Goal: Task Accomplishment & Management: Manage account settings

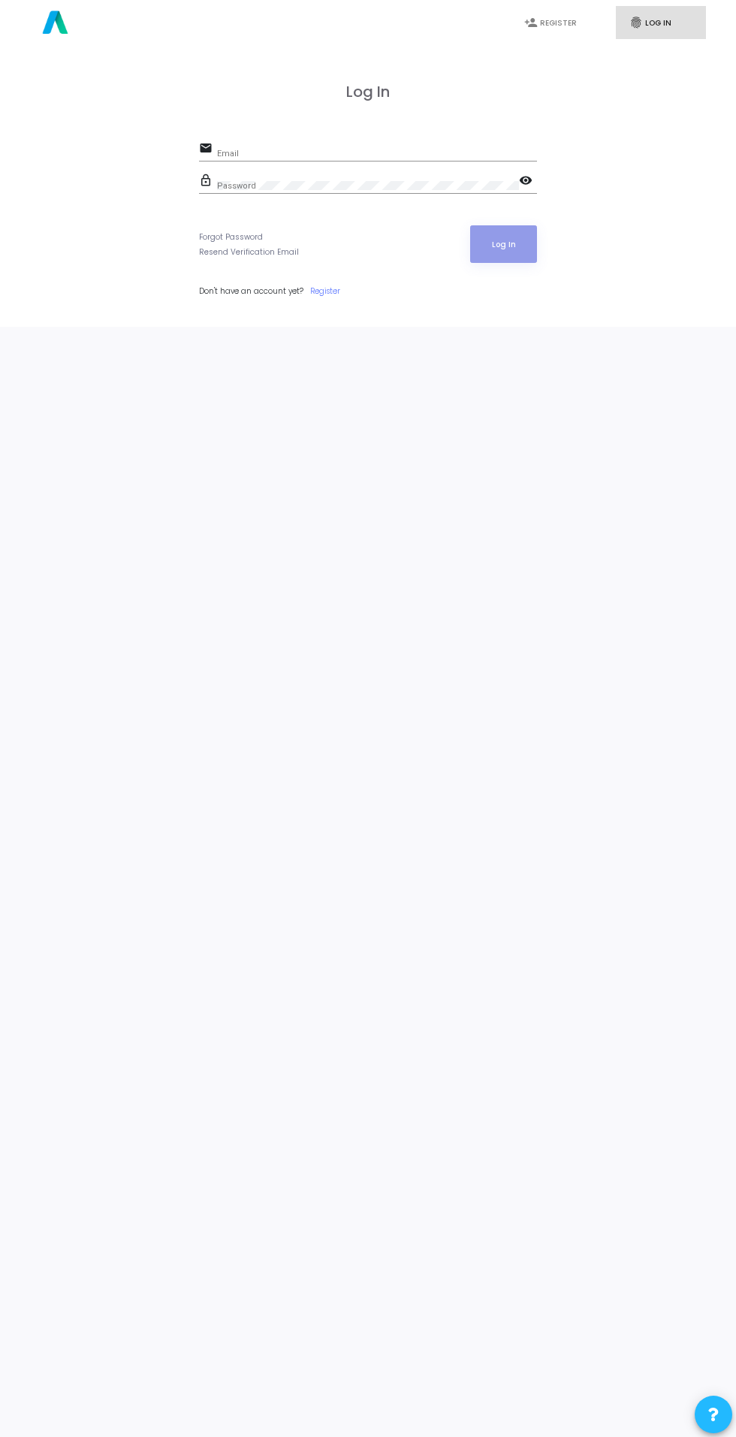
click at [457, 153] on input "Email" at bounding box center [377, 153] width 320 height 9
click at [430, 151] on input "Email" at bounding box center [377, 153] width 320 height 9
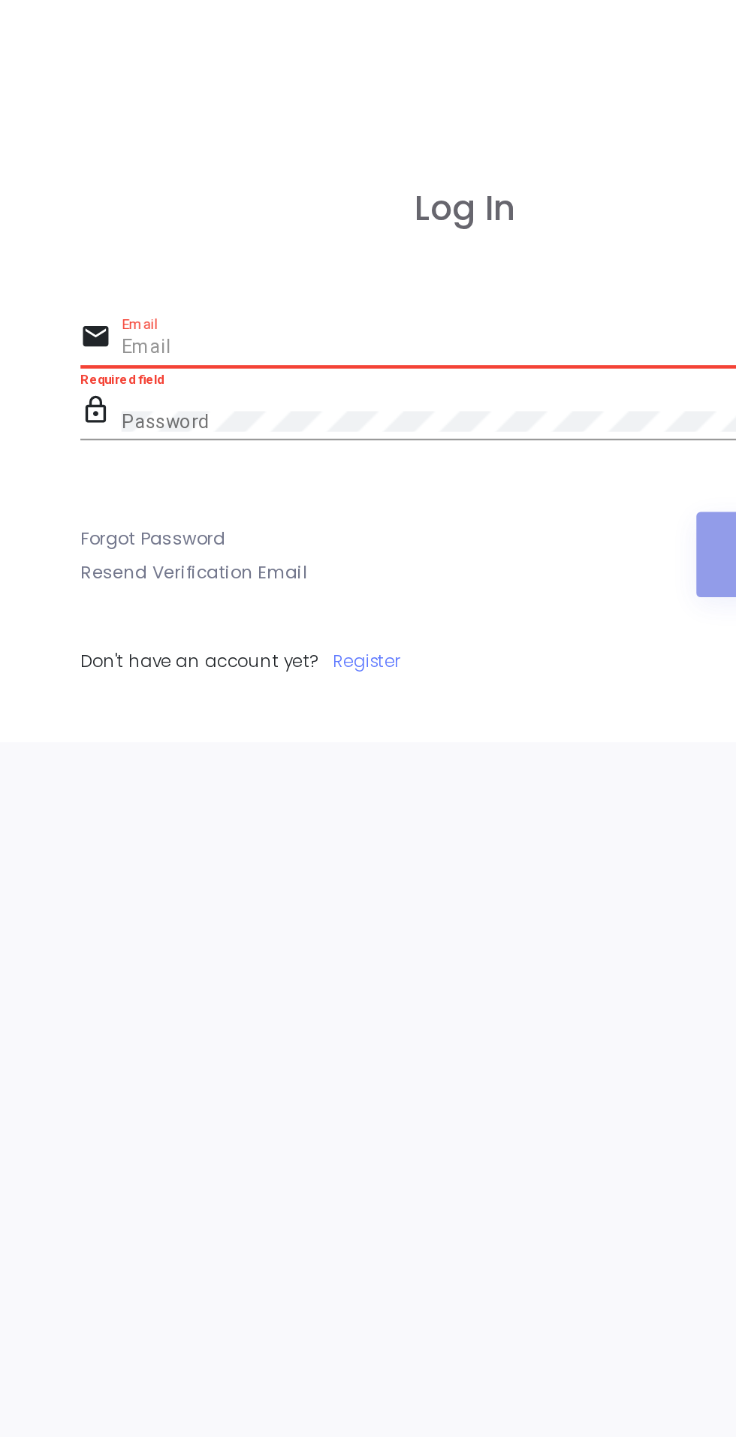
click at [335, 152] on input "Email" at bounding box center [377, 153] width 320 height 9
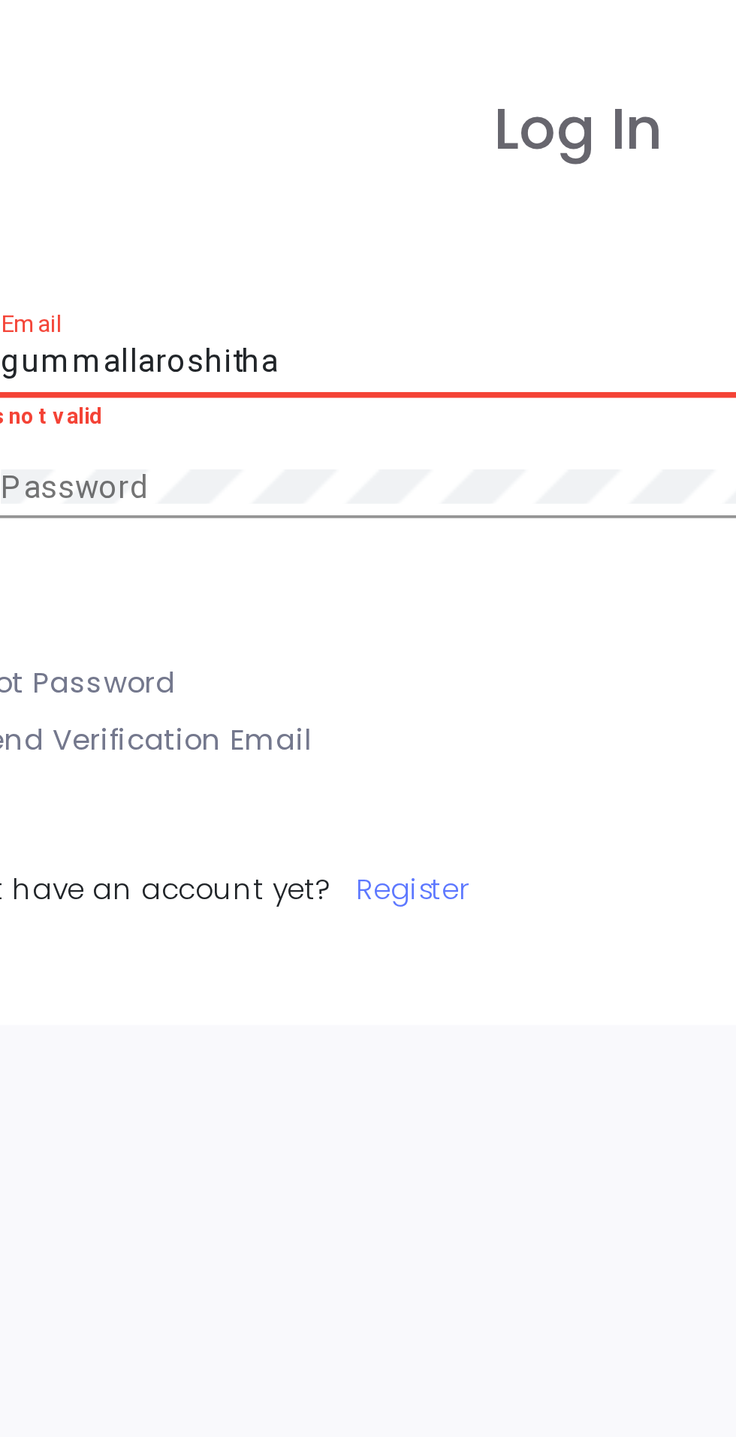
click at [325, 154] on input "gummallaroshitha" at bounding box center [377, 153] width 320 height 9
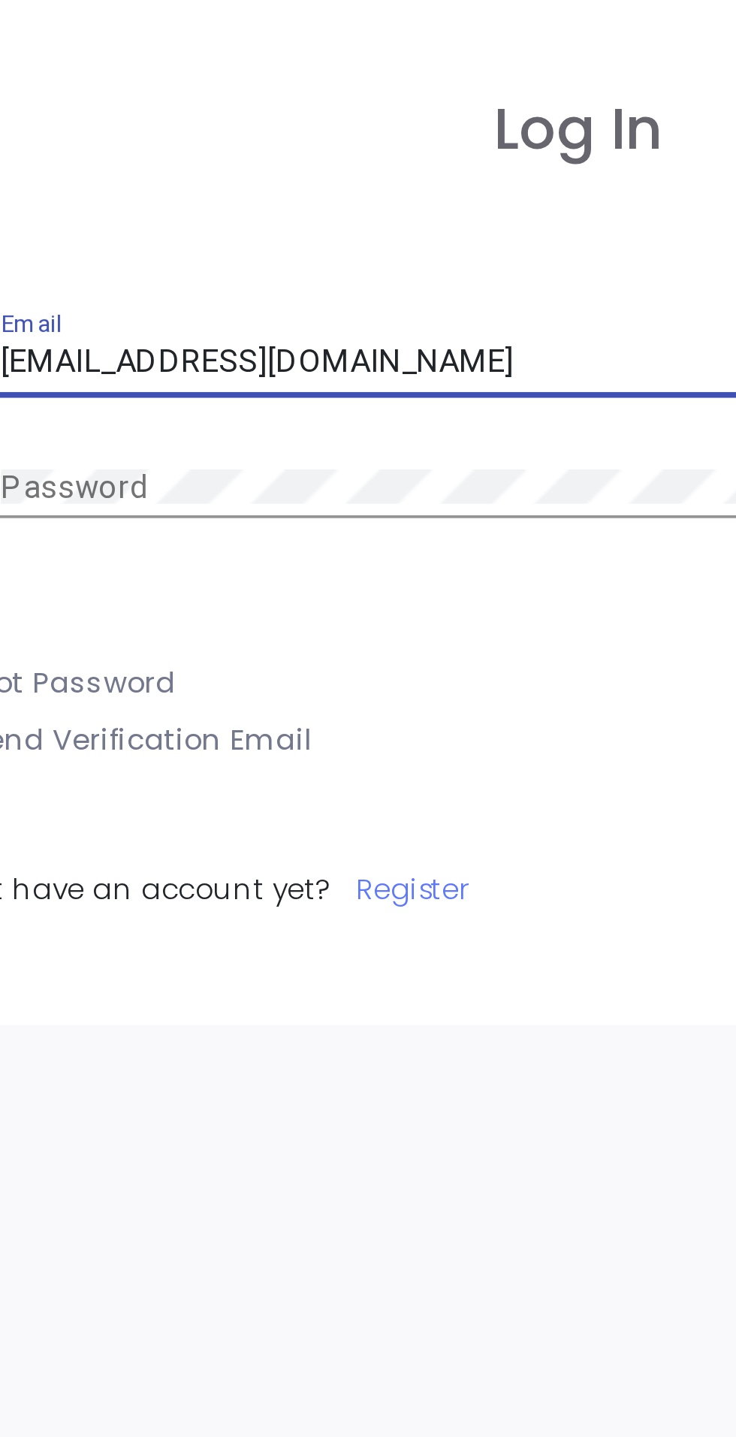
type input "[EMAIL_ADDRESS][DOMAIN_NAME]"
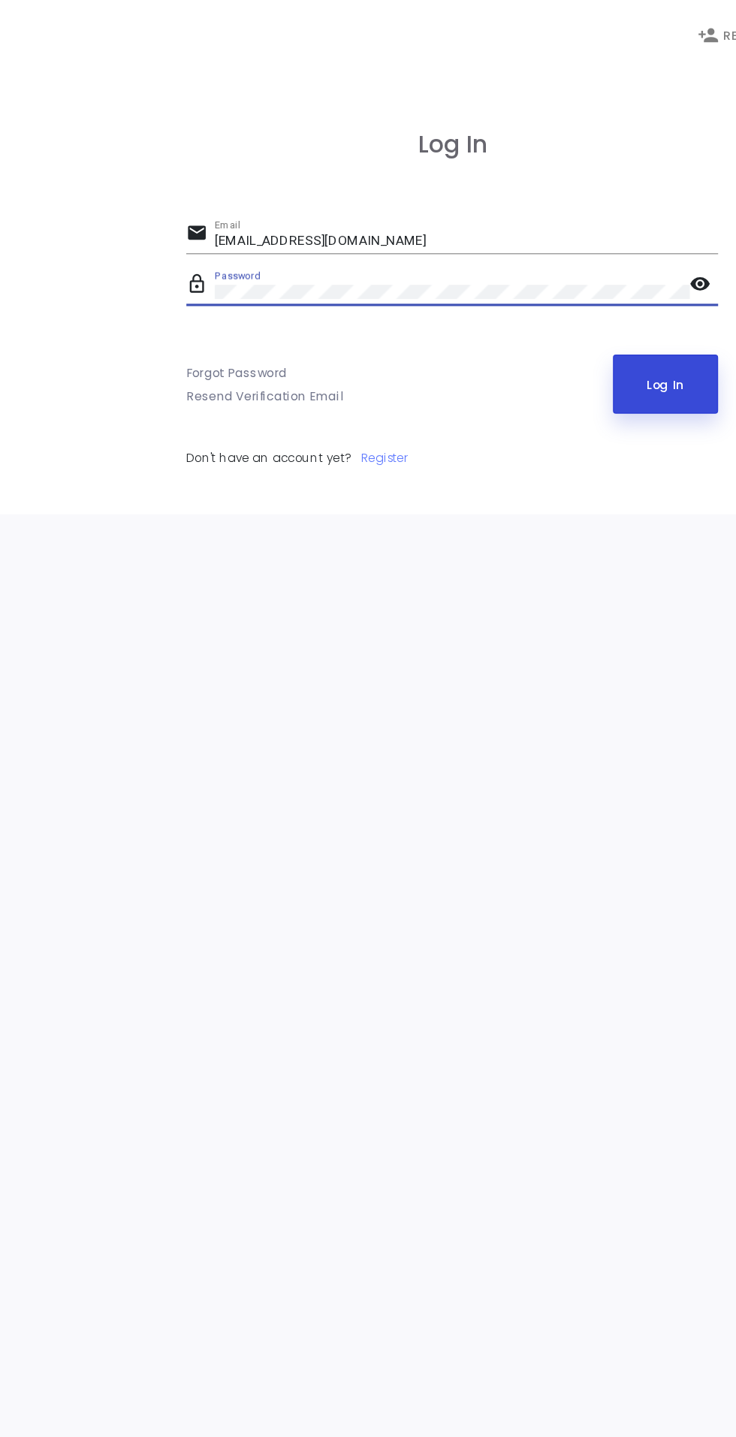
click at [505, 241] on button "Log In" at bounding box center [503, 244] width 67 height 38
click at [511, 247] on button "Log In" at bounding box center [503, 244] width 67 height 38
